Goal: Task Accomplishment & Management: Manage account settings

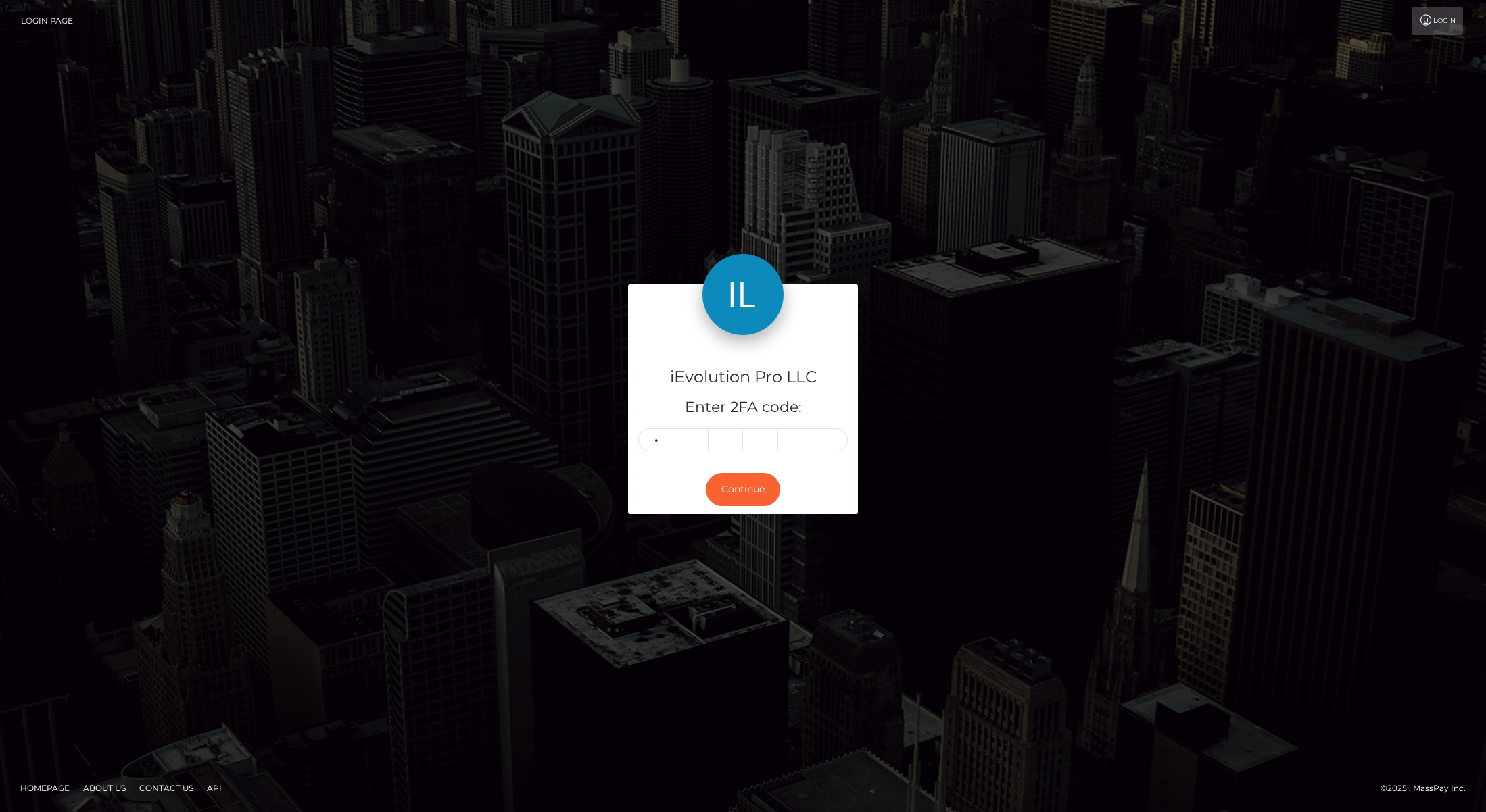
type input "6"
type input "3"
type input "7"
type input "0"
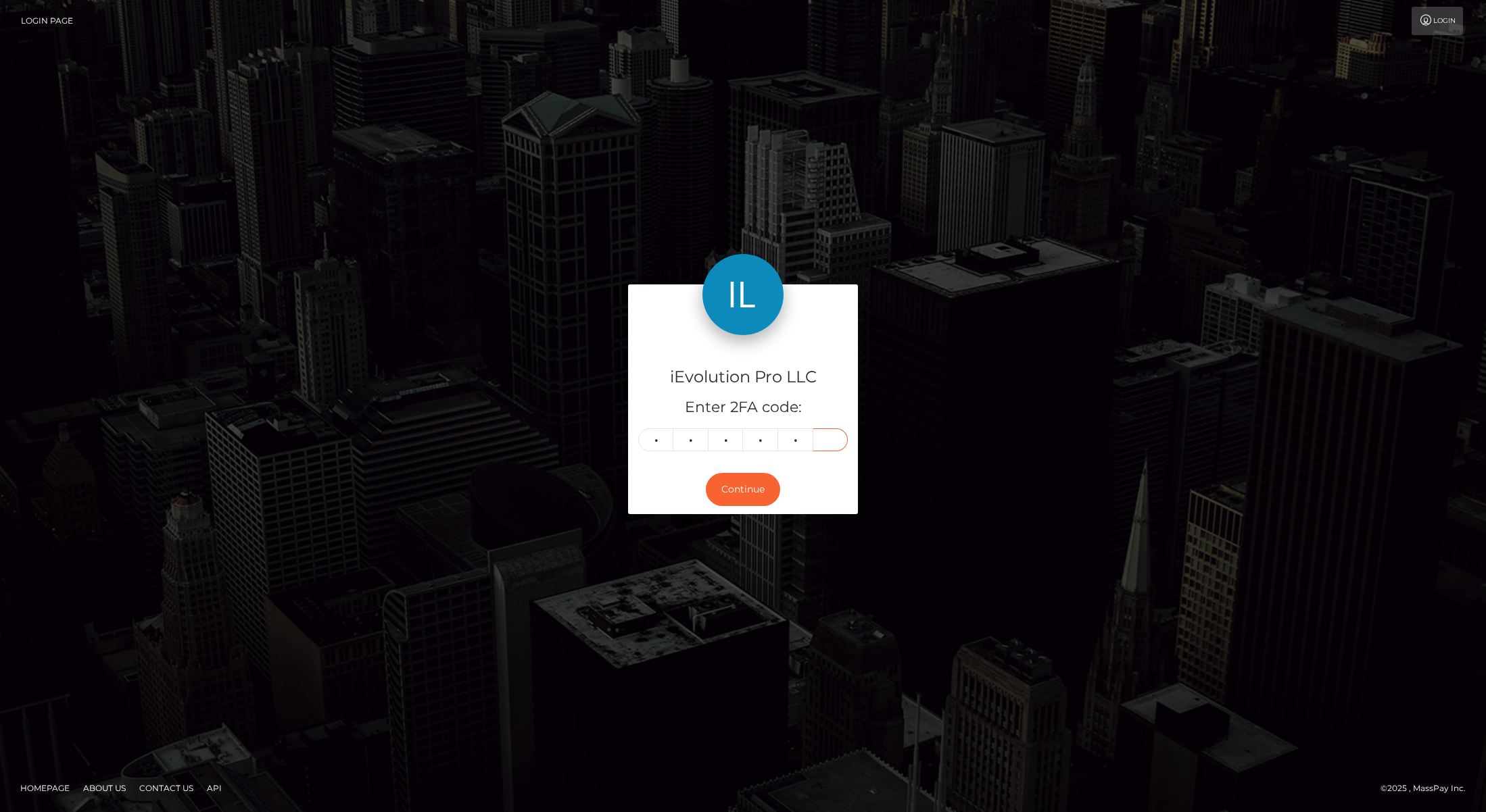
type input "0"
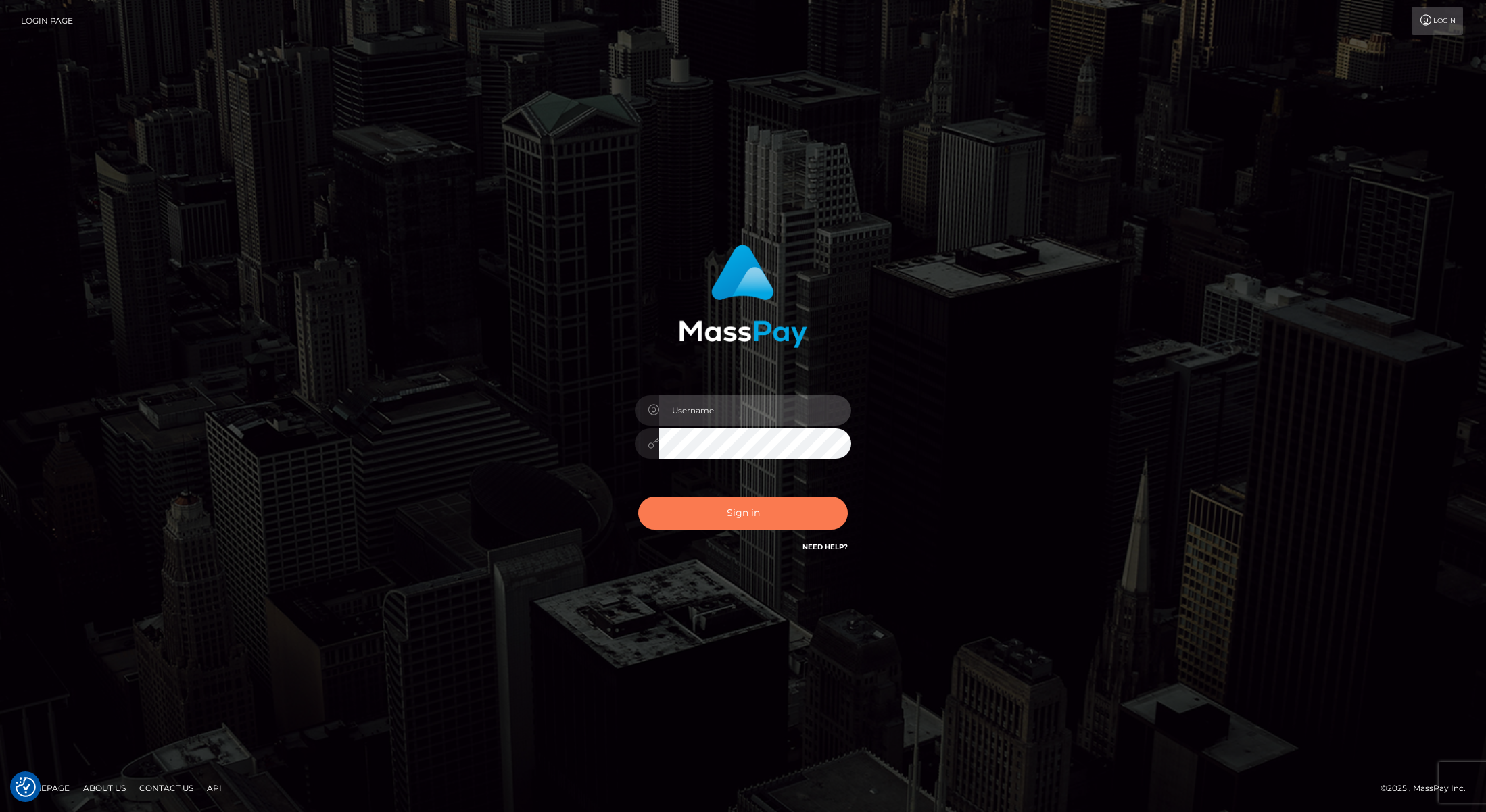
type input "Josue perales"
click at [757, 523] on button "Sign in" at bounding box center [743, 513] width 209 height 33
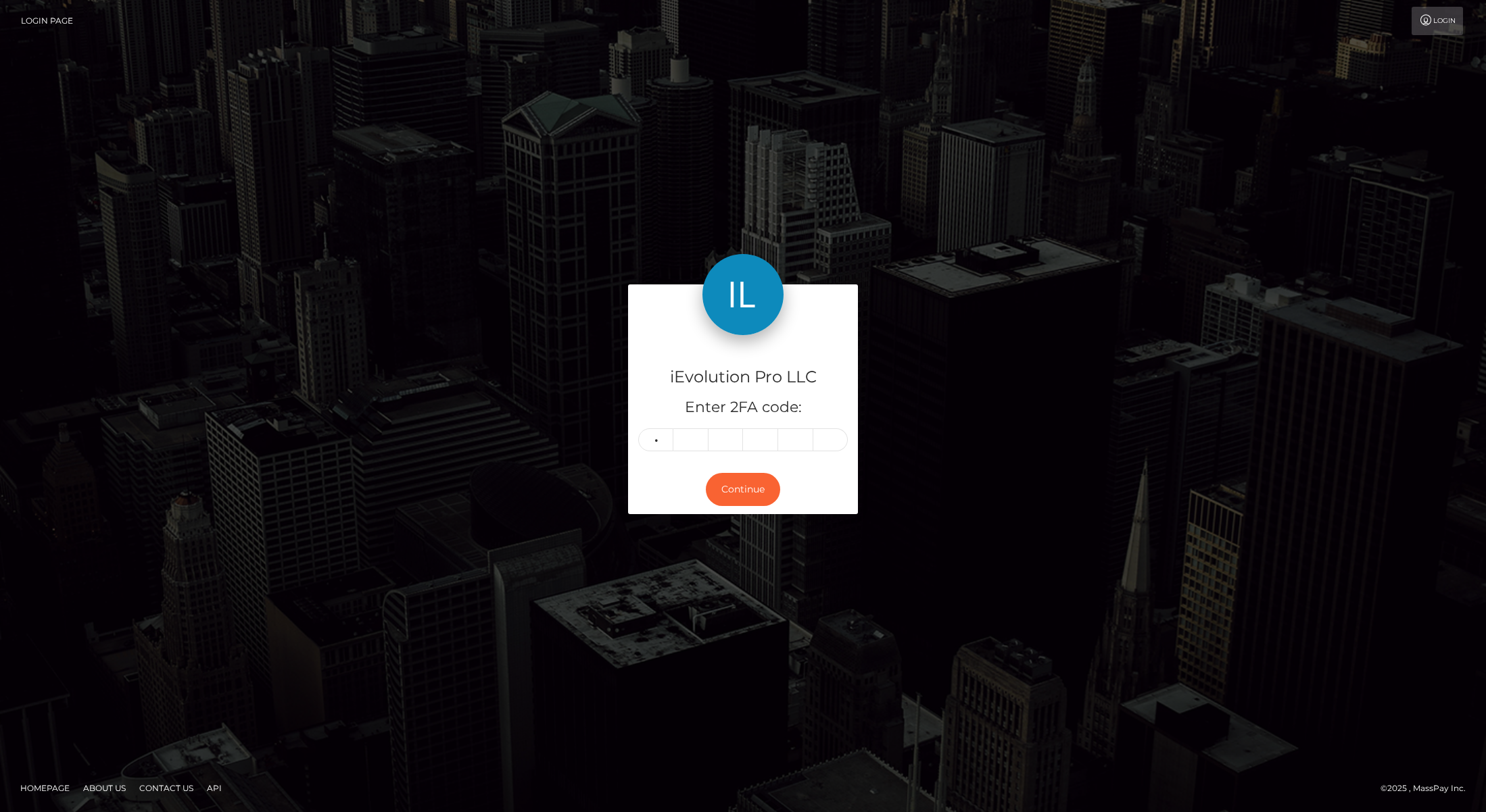
type input "6"
type input "3"
type input "7"
type input "0"
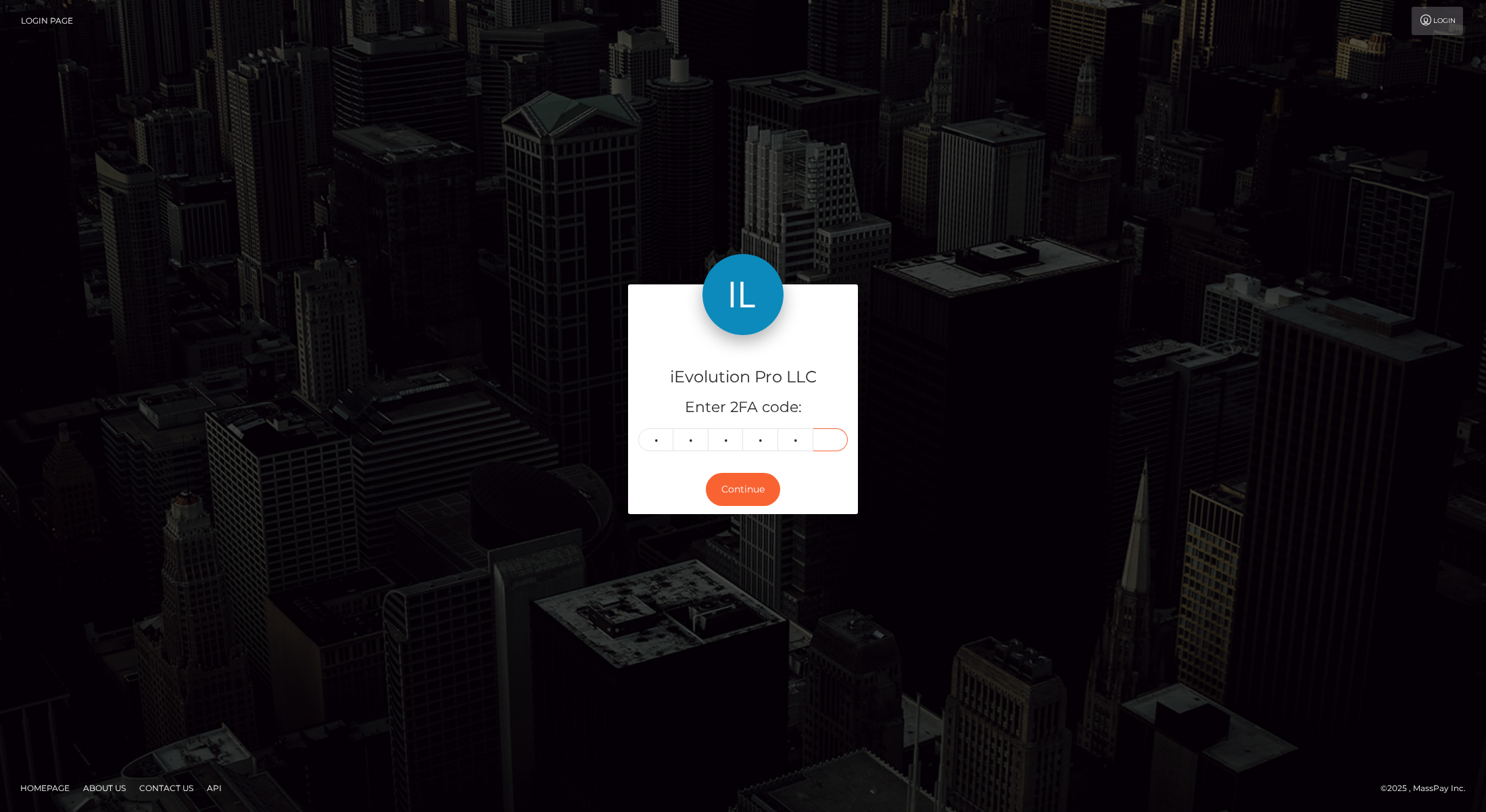
type input "0"
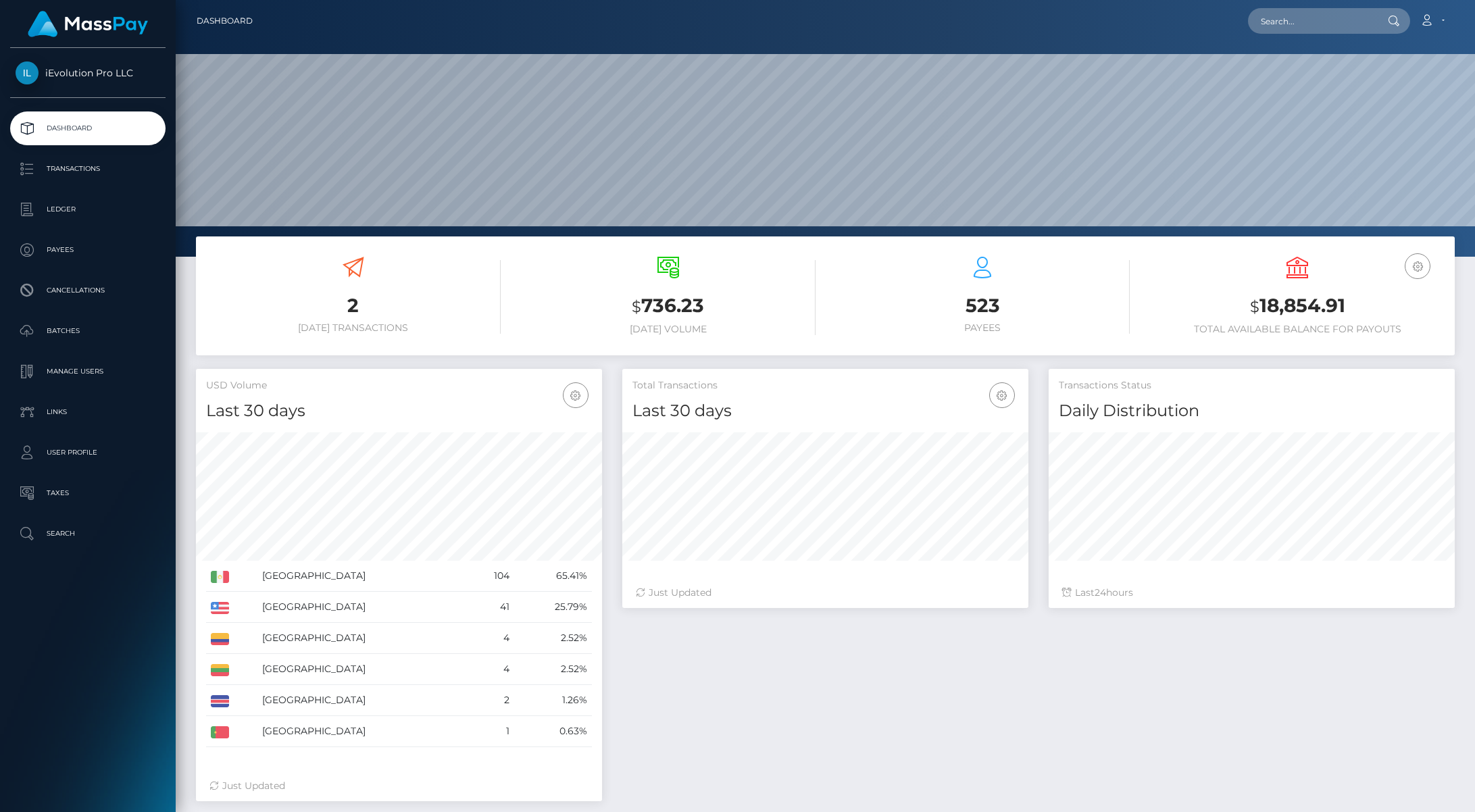
scroll to position [240, 406]
click at [70, 170] on p "Transactions" at bounding box center [88, 169] width 144 height 21
